Goal: Task Accomplishment & Management: Complete application form

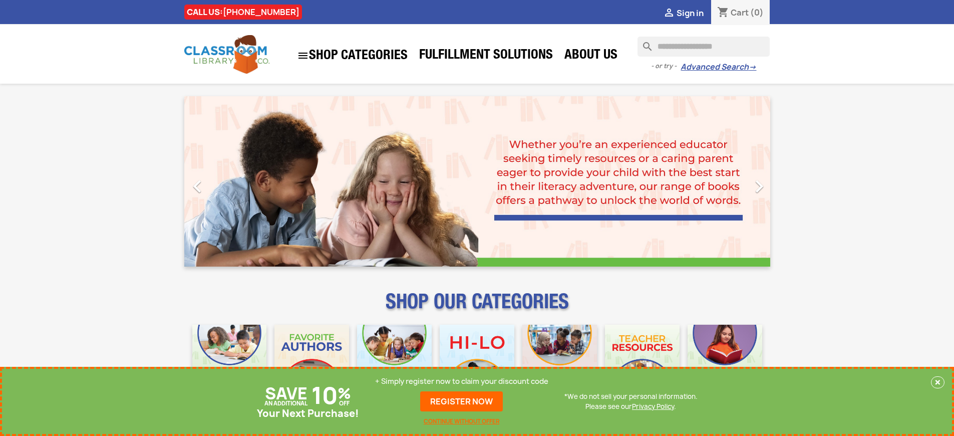
click at [462, 381] on p "+ Simply register now to claim your discount code" at bounding box center [461, 381] width 173 height 10
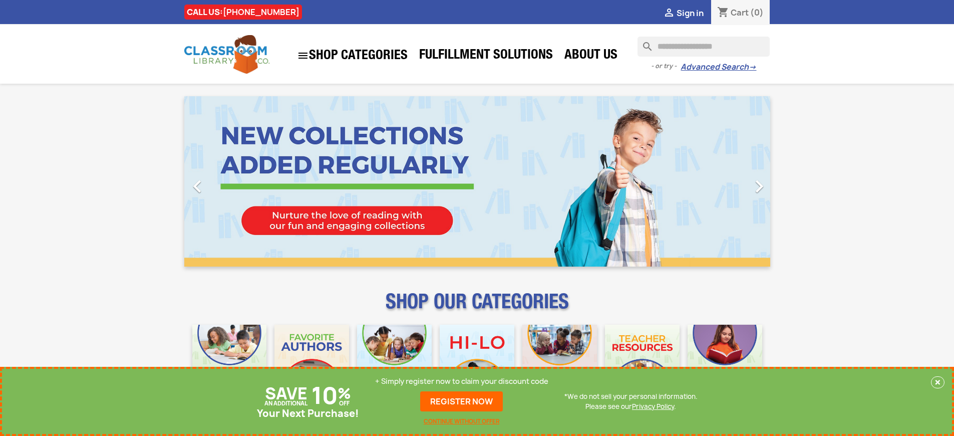
click at [462, 381] on p "+ Simply register now to claim your discount code" at bounding box center [461, 381] width 173 height 10
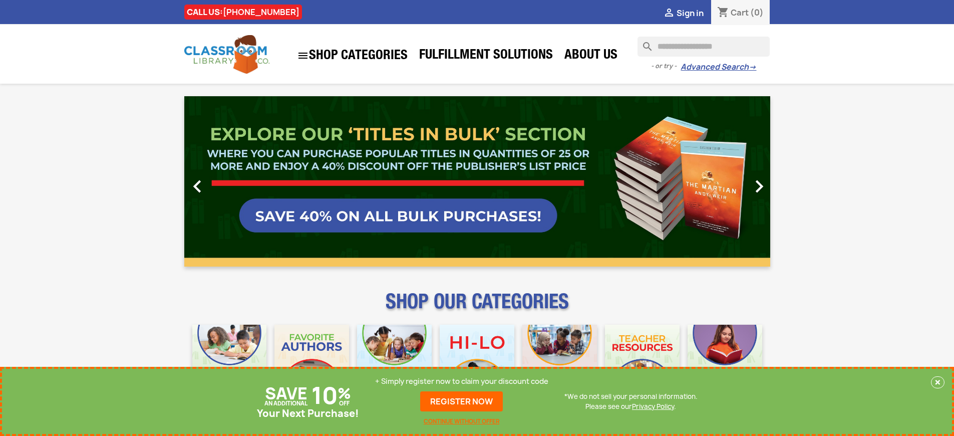
click at [462, 381] on p "+ Simply register now to claim your discount code" at bounding box center [461, 381] width 173 height 10
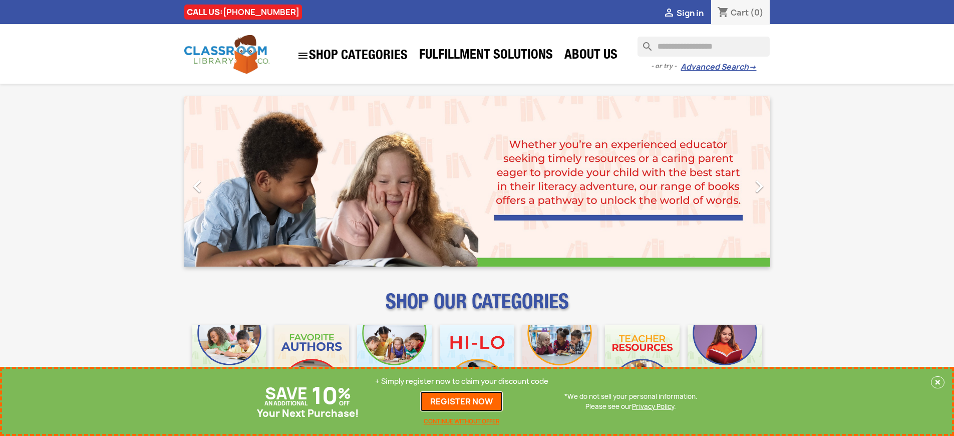
click at [462, 401] on link "REGISTER NOW" at bounding box center [461, 401] width 83 height 20
click at [462, 381] on p "+ Simply register now to claim your discount code" at bounding box center [461, 381] width 173 height 10
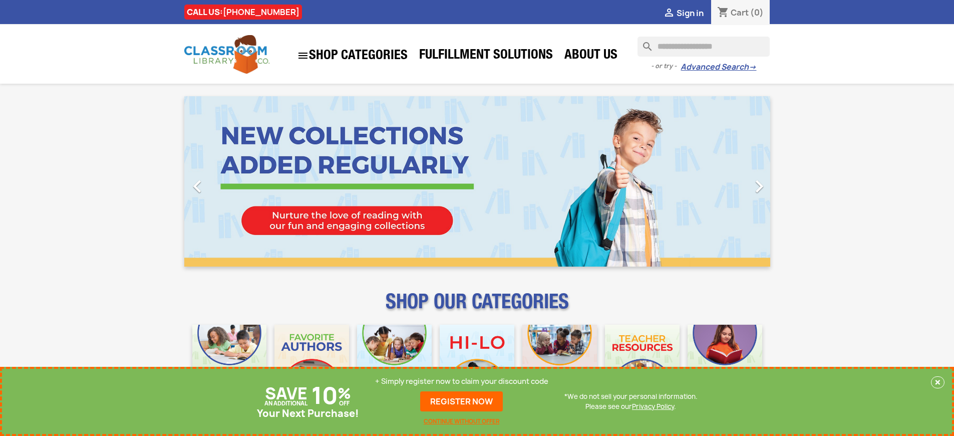
click at [462, 381] on p "+ Simply register now to claim your discount code" at bounding box center [461, 381] width 173 height 10
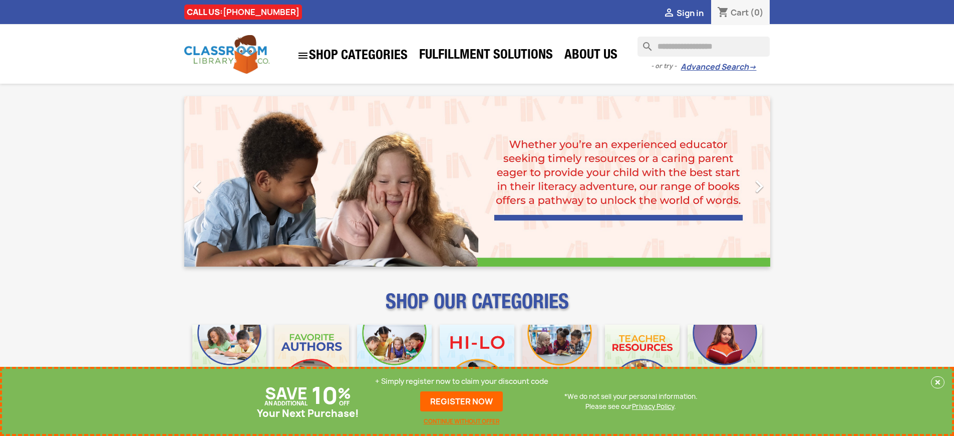
click at [462, 381] on p "+ Simply register now to claim your discount code" at bounding box center [461, 381] width 173 height 10
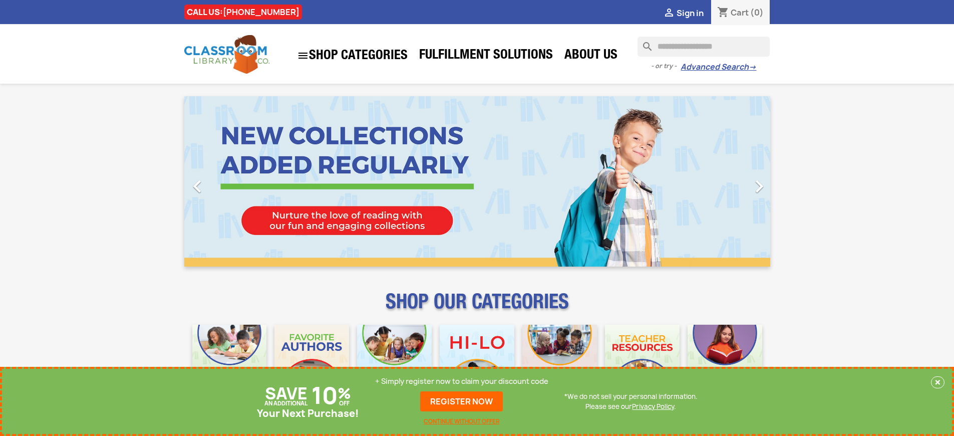
click at [462, 381] on p "+ Simply register now to claim your discount code" at bounding box center [461, 381] width 173 height 10
click at [462, 401] on link "REGISTER NOW" at bounding box center [461, 401] width 83 height 20
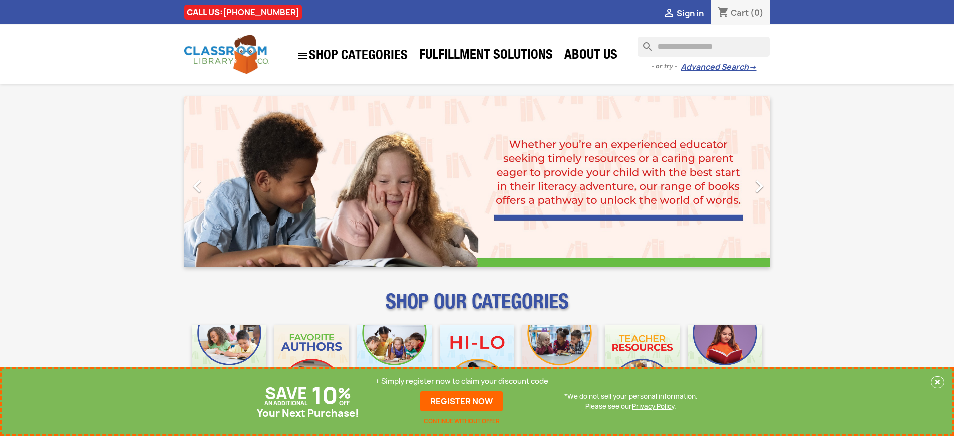
click at [462, 381] on p "+ Simply register now to claim your discount code" at bounding box center [461, 381] width 173 height 10
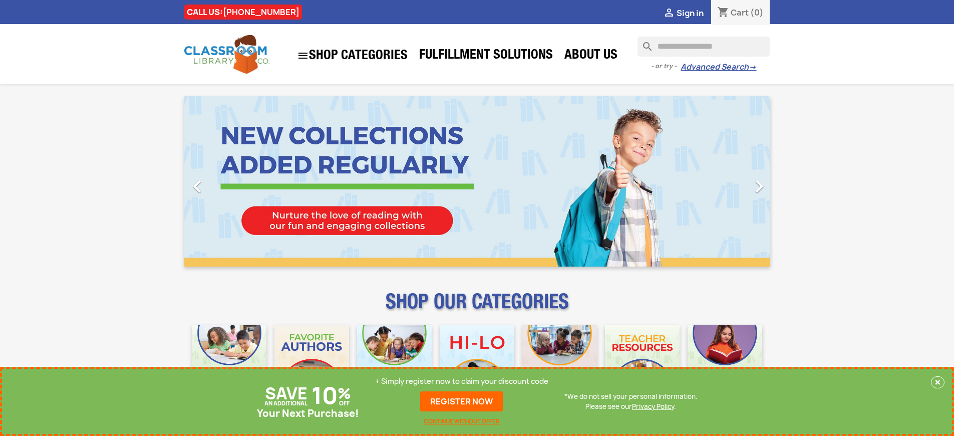
click at [462, 381] on p "+ Simply register now to claim your discount code" at bounding box center [461, 381] width 173 height 10
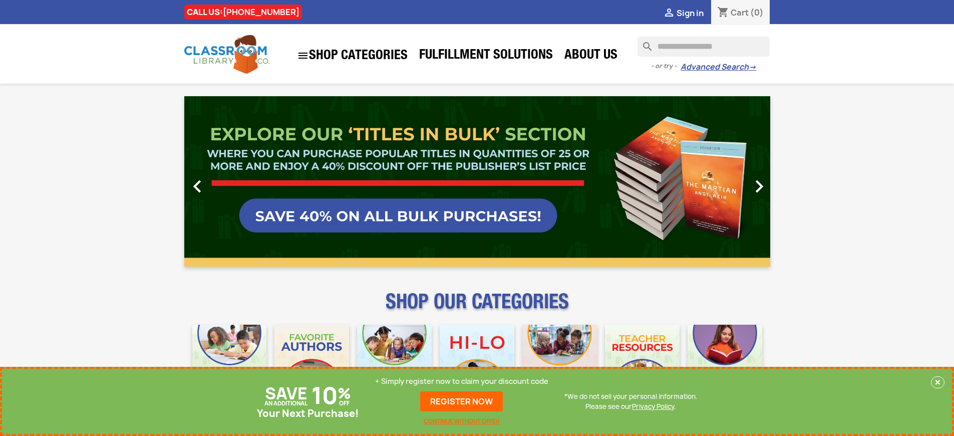
click at [462, 401] on link "REGISTER NOW" at bounding box center [461, 401] width 83 height 20
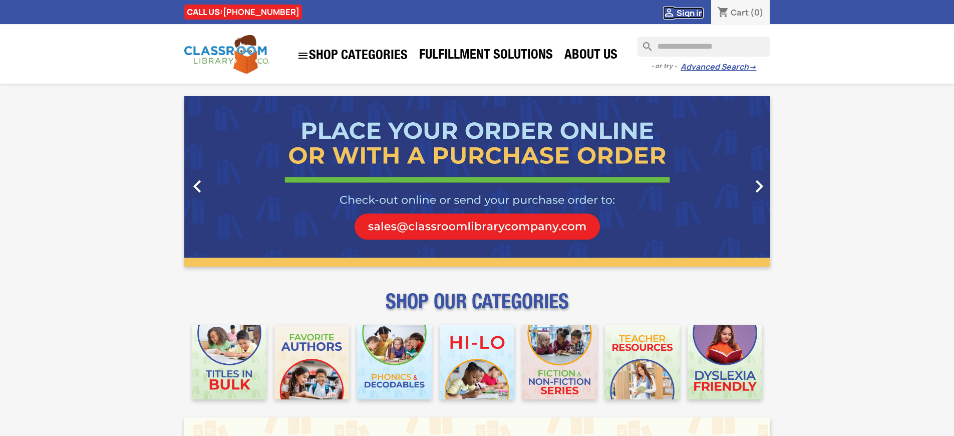
click at [690, 13] on span "Sign in" at bounding box center [690, 13] width 27 height 11
